Goal: Task Accomplishment & Management: Complete application form

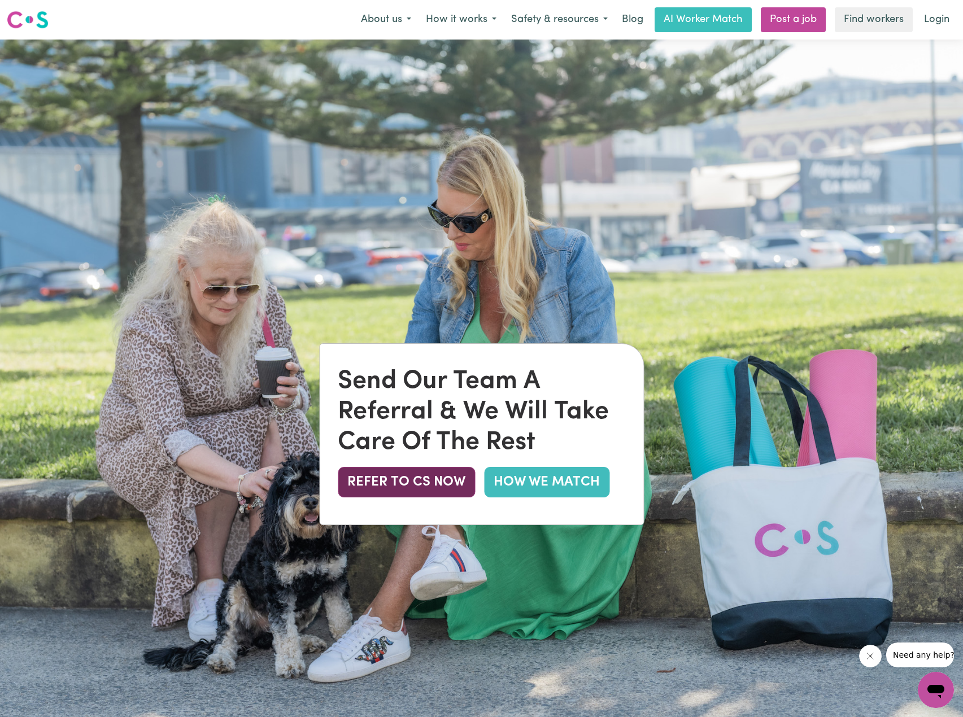
click at [421, 474] on button "REFER TO CS NOW" at bounding box center [406, 482] width 137 height 30
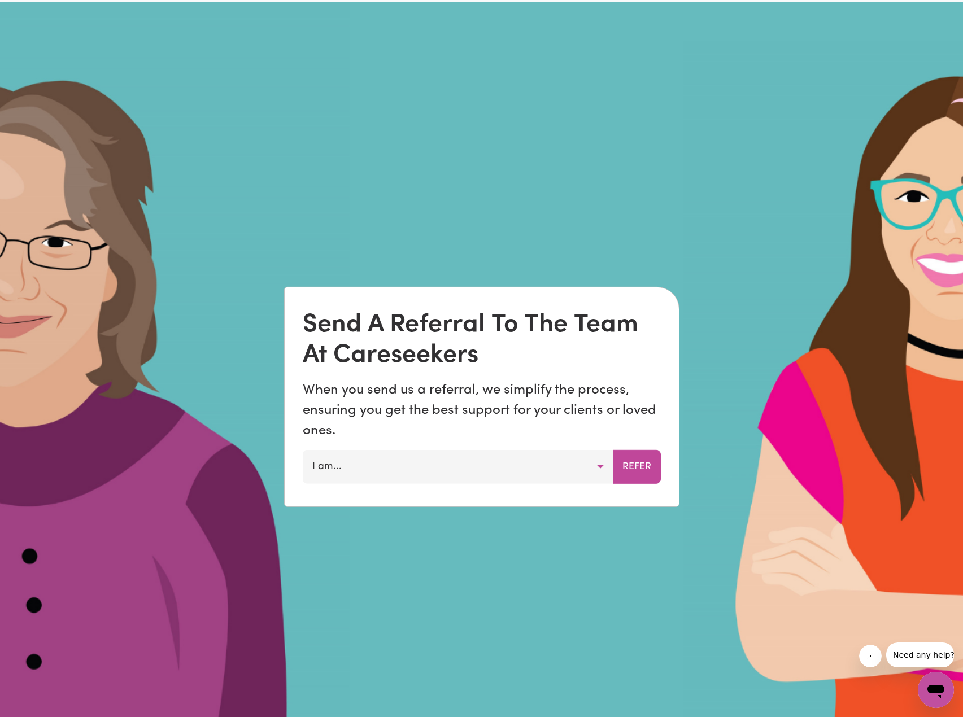
scroll to position [1000, 0]
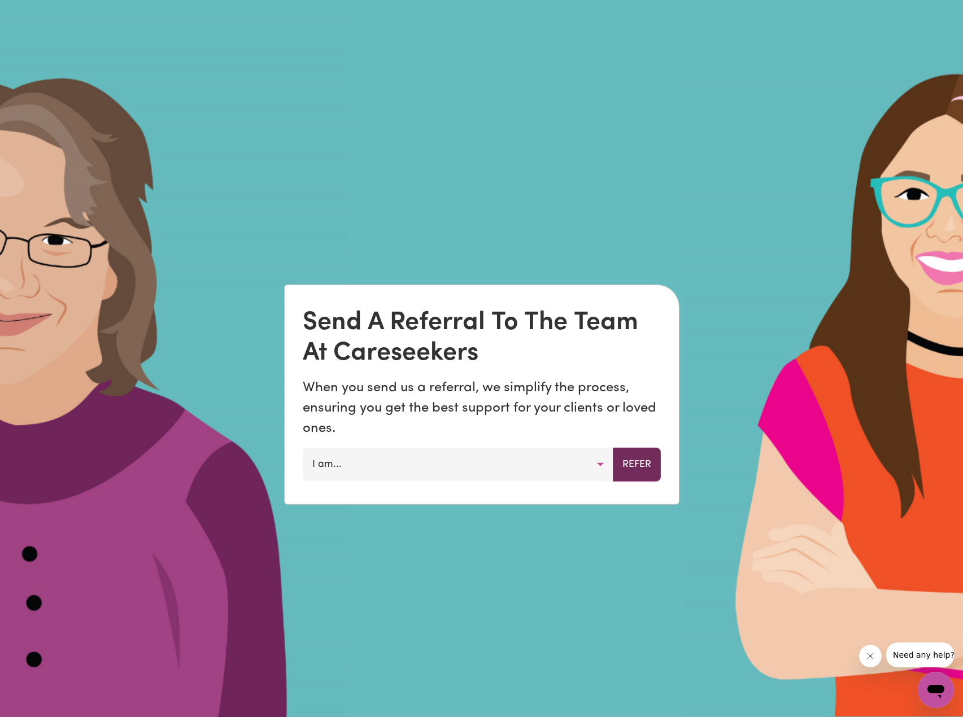
click at [636, 461] on button "Refer" at bounding box center [637, 464] width 48 height 34
click at [567, 462] on button "I am..." at bounding box center [458, 464] width 311 height 34
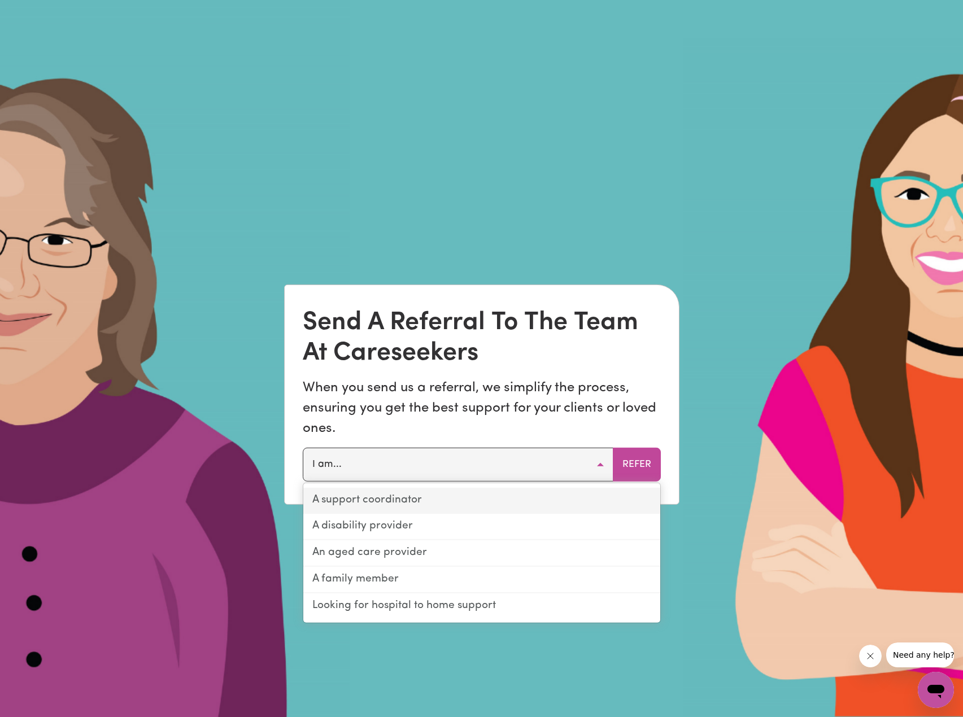
click at [489, 499] on link "A support coordinator" at bounding box center [481, 500] width 357 height 27
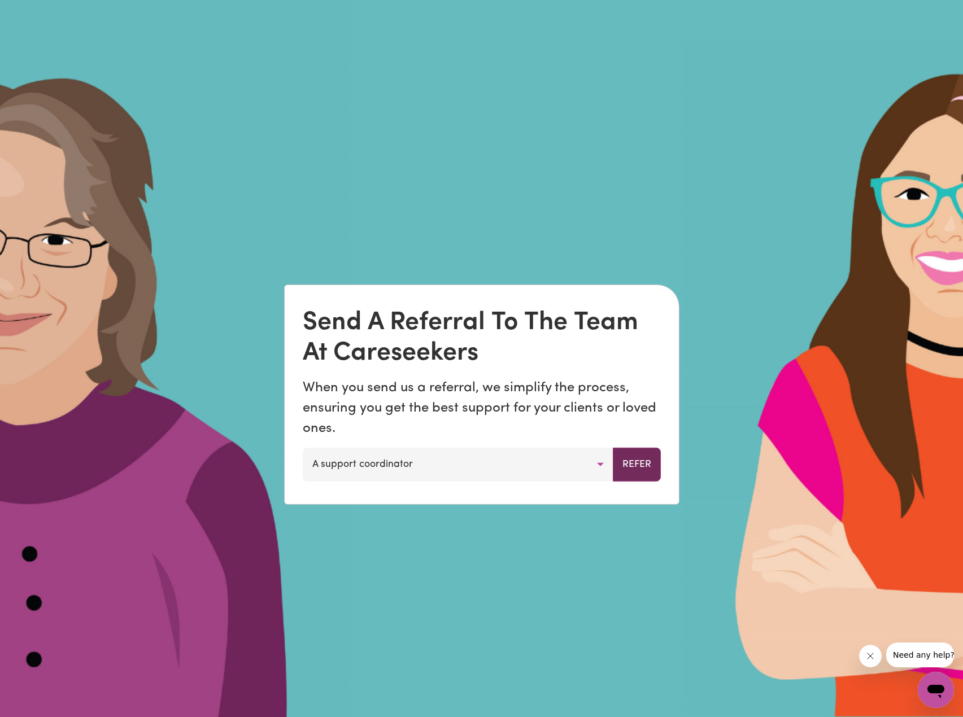
click at [647, 456] on button "Refer" at bounding box center [637, 464] width 48 height 34
